Goal: Obtain resource: Download file/media

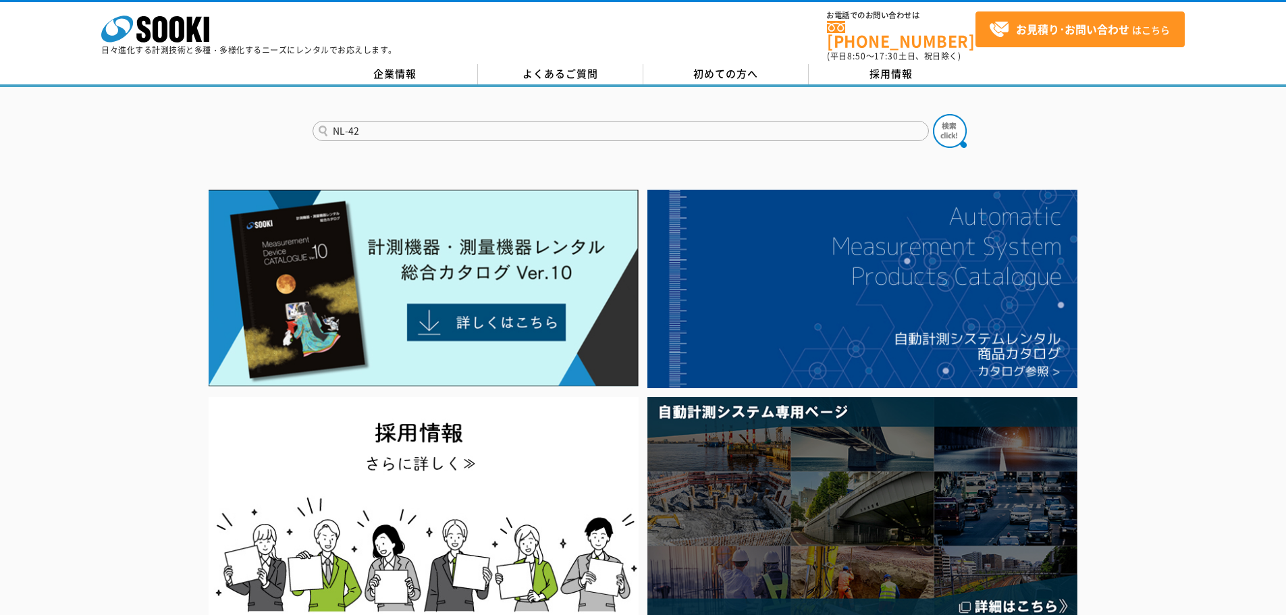
type input "NL-42"
click at [933, 114] on button at bounding box center [950, 131] width 34 height 34
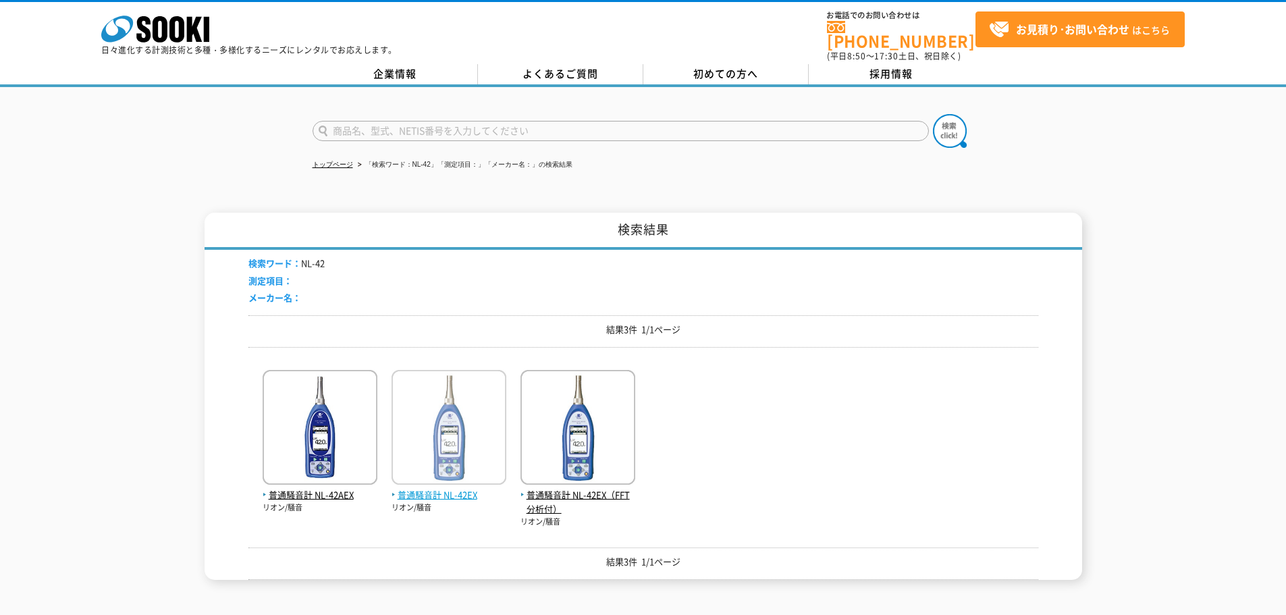
click at [416, 491] on span "普通騒音計 NL-42EX" at bounding box center [448, 495] width 115 height 14
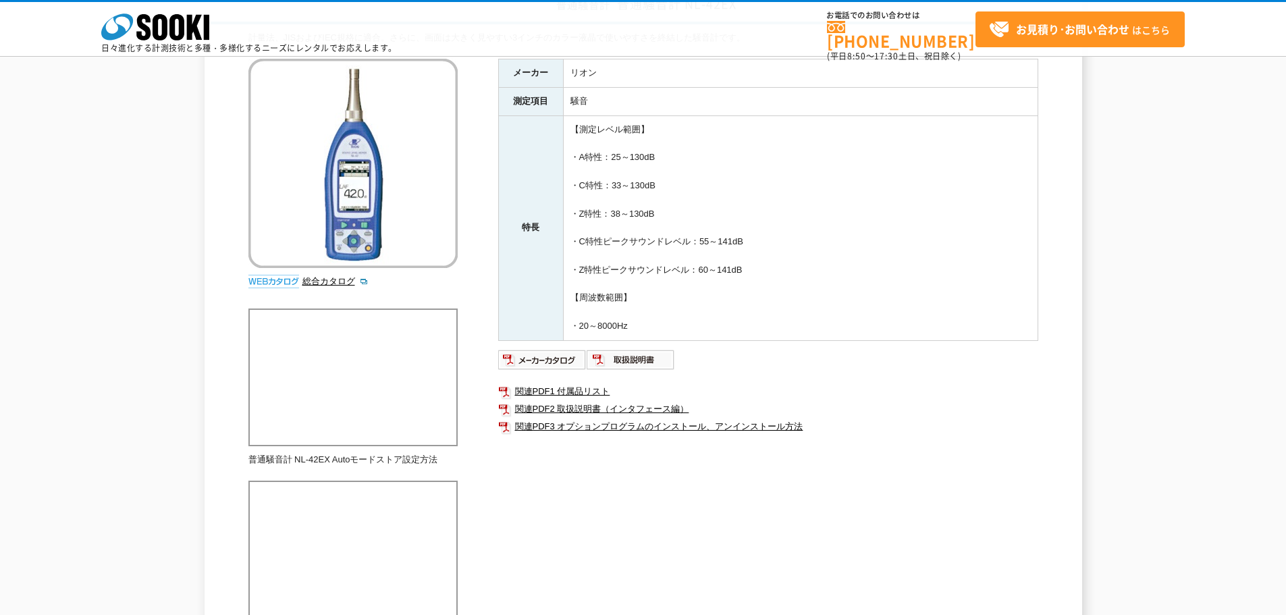
scroll to position [135, 0]
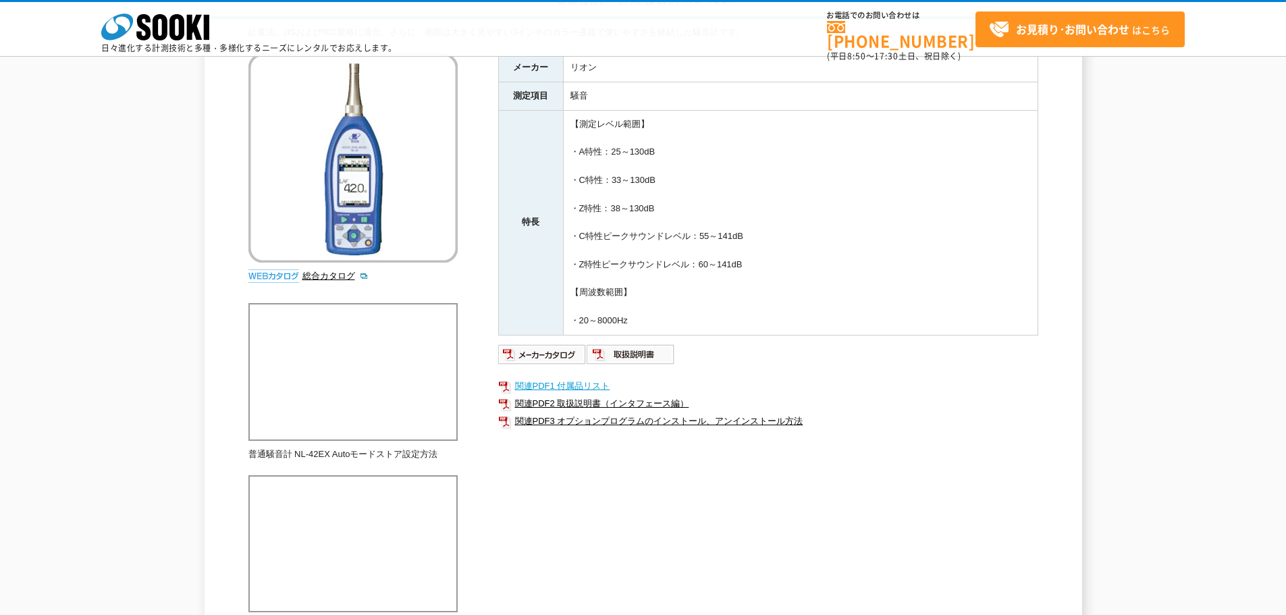
click at [592, 387] on link "関連PDF1 付属品リスト" at bounding box center [768, 386] width 540 height 18
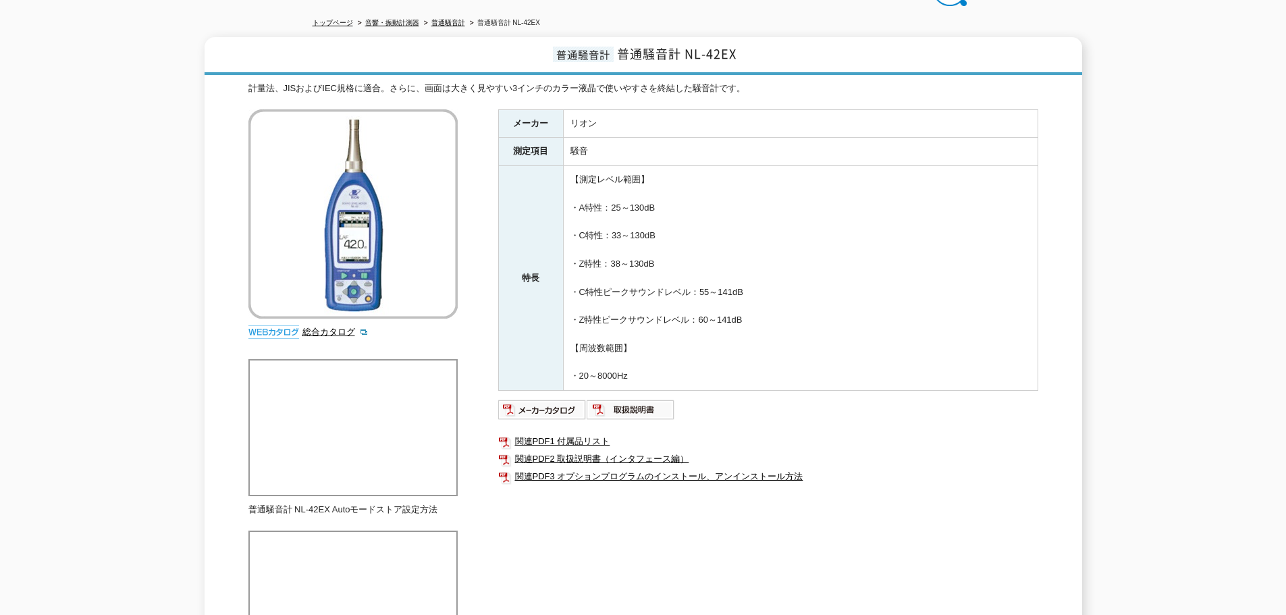
scroll to position [0, 0]
